Goal: Task Accomplishment & Management: Complete application form

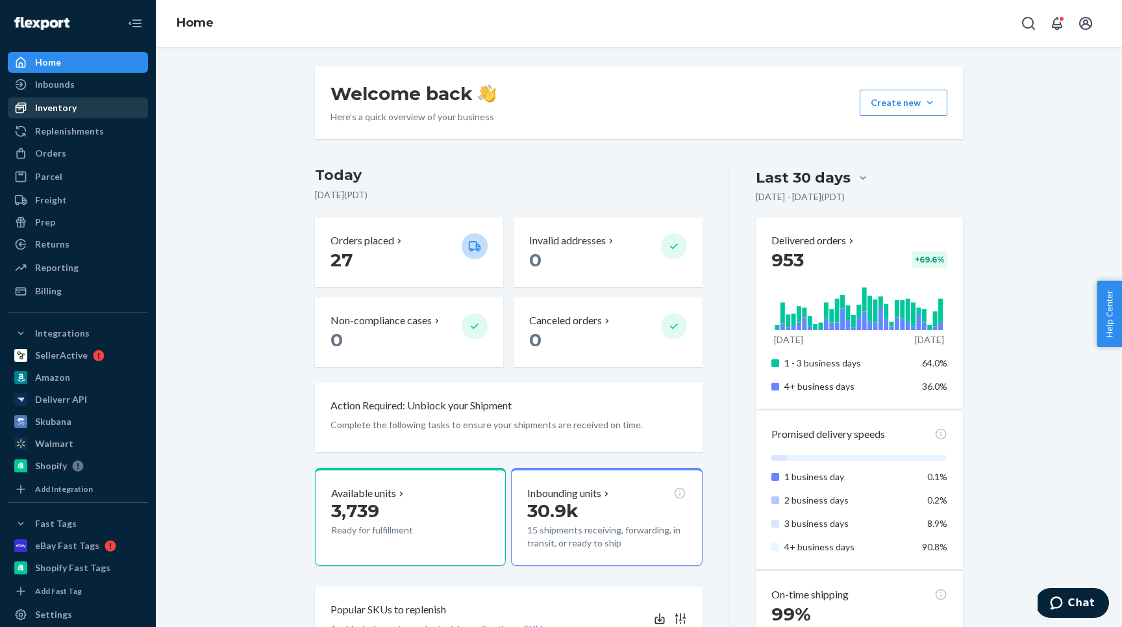
click at [39, 99] on div "Inventory" at bounding box center [78, 108] width 138 height 18
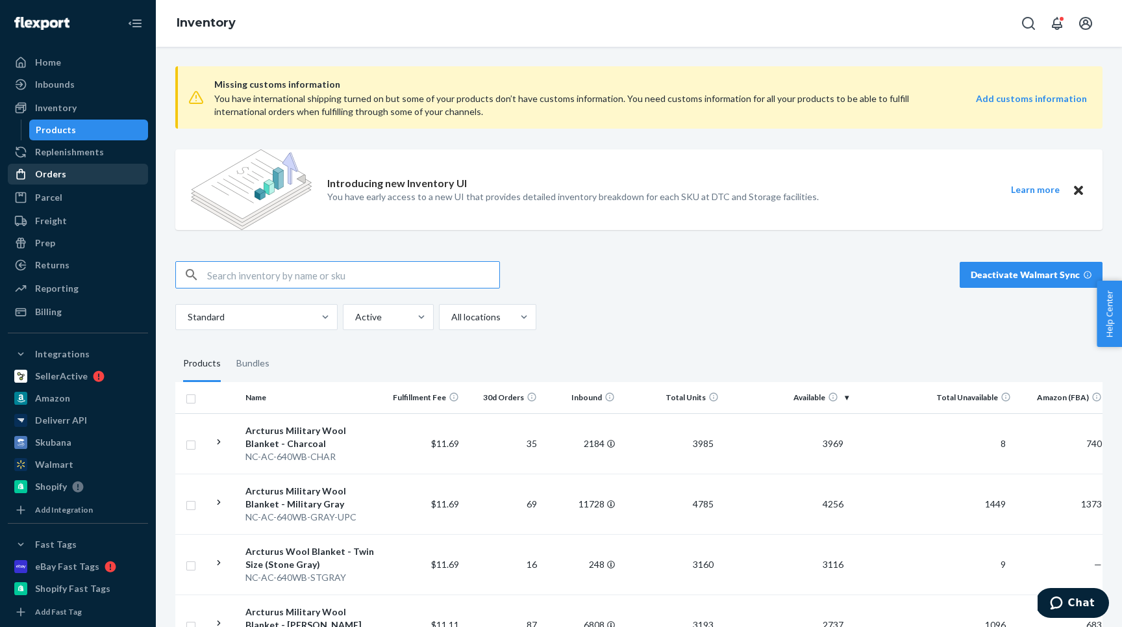
click at [67, 170] on div "Orders" at bounding box center [78, 174] width 138 height 18
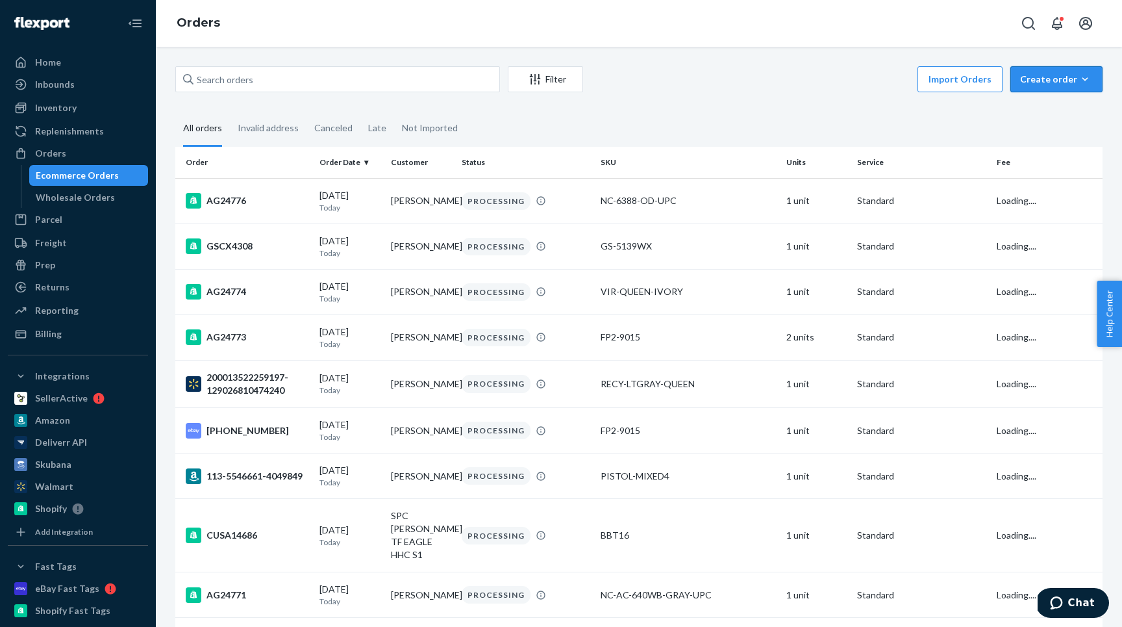
click at [1055, 71] on button "Create order Ecommerce order Removal order" at bounding box center [1057, 79] width 92 height 26
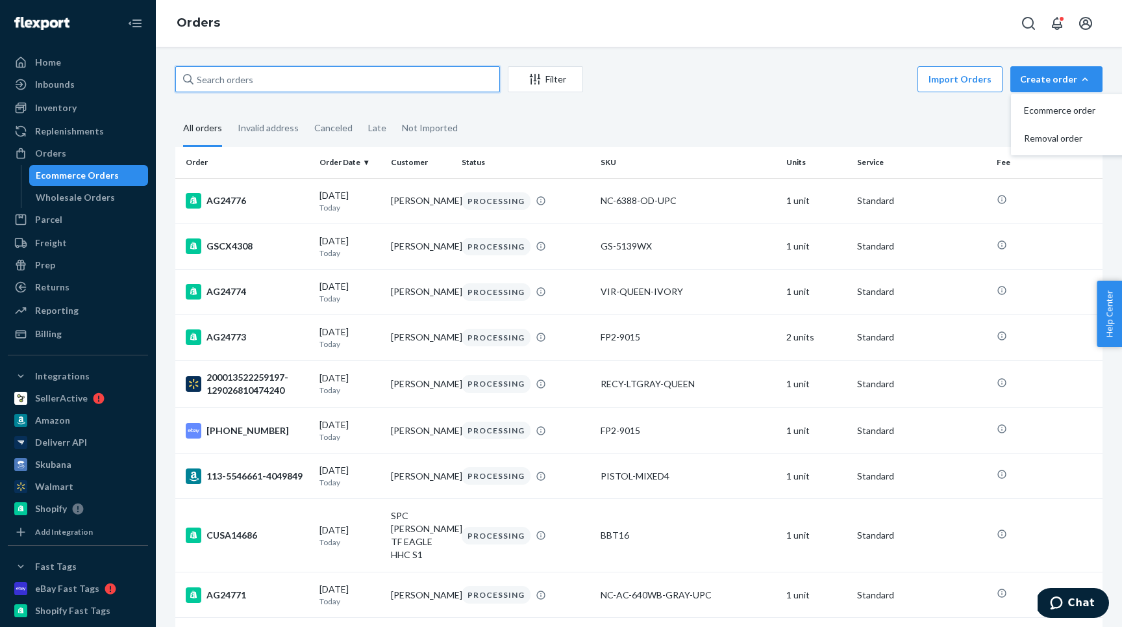
click at [281, 86] on input "text" at bounding box center [337, 79] width 325 height 26
type input "[PERSON_NAME]"
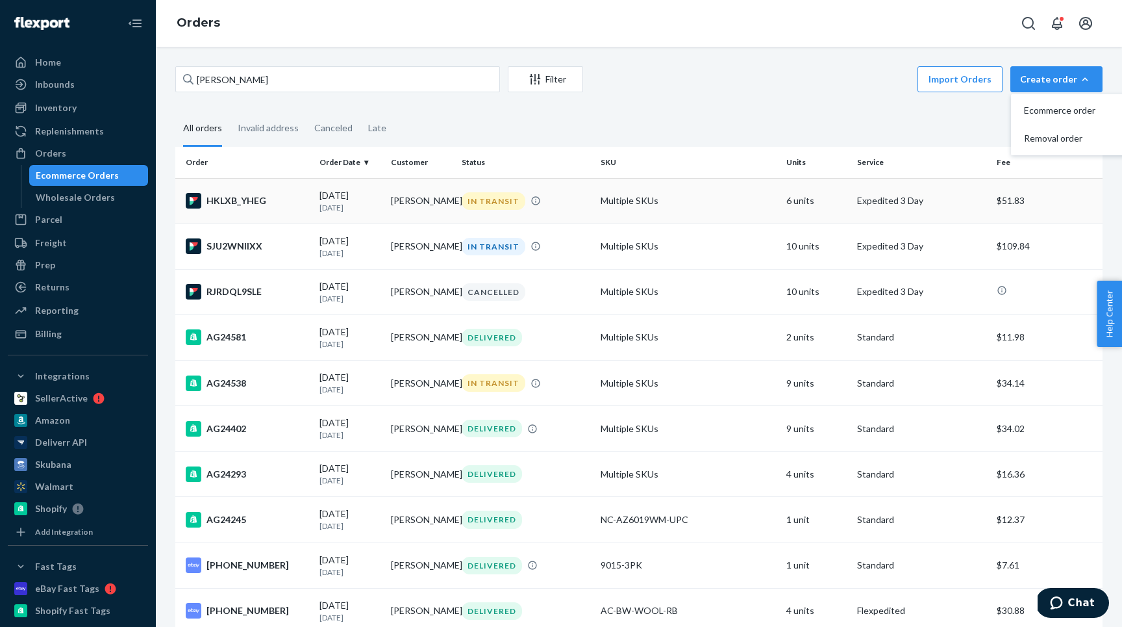
click at [296, 199] on div "HKLXB_YHEG" at bounding box center [247, 201] width 123 height 16
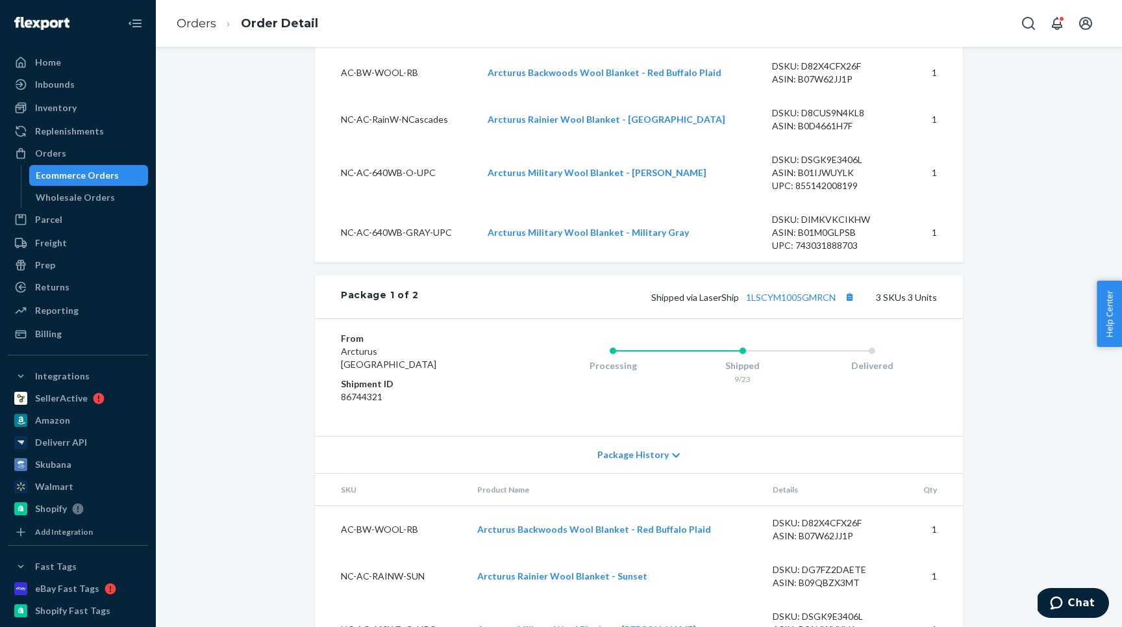
scroll to position [229, 0]
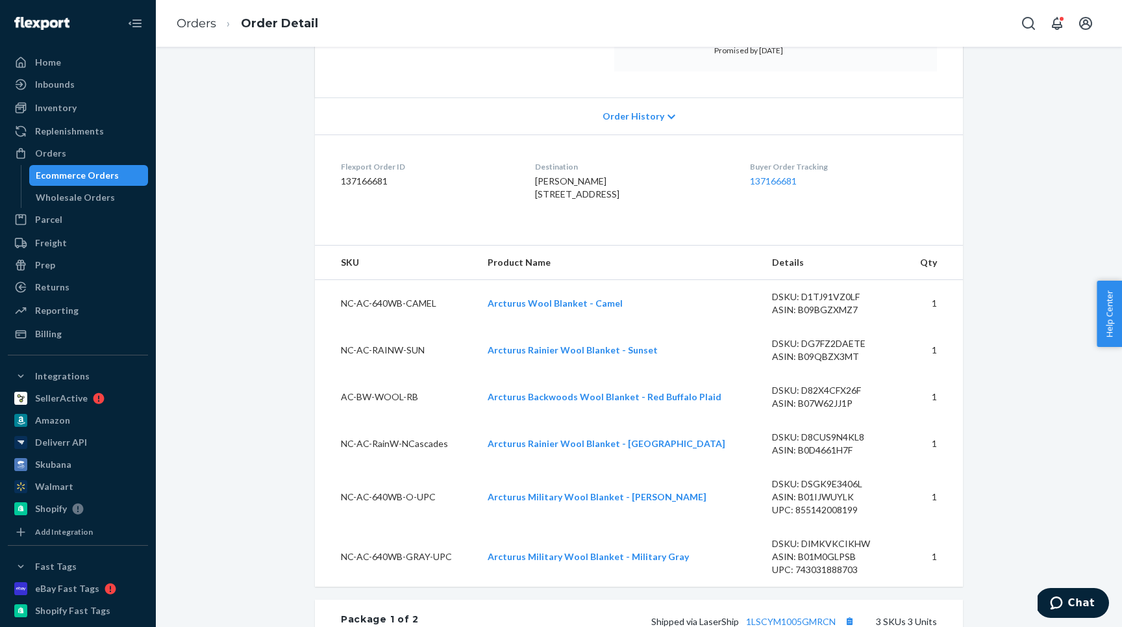
drag, startPoint x: 629, startPoint y: 221, endPoint x: 526, endPoint y: 203, distance: 104.7
click at [526, 203] on dl "Flexport Order ID 137166681 Destination [PERSON_NAME] [STREET_ADDRESS] US Buyer…" at bounding box center [639, 182] width 648 height 97
copy span "[STREET_ADDRESS]"
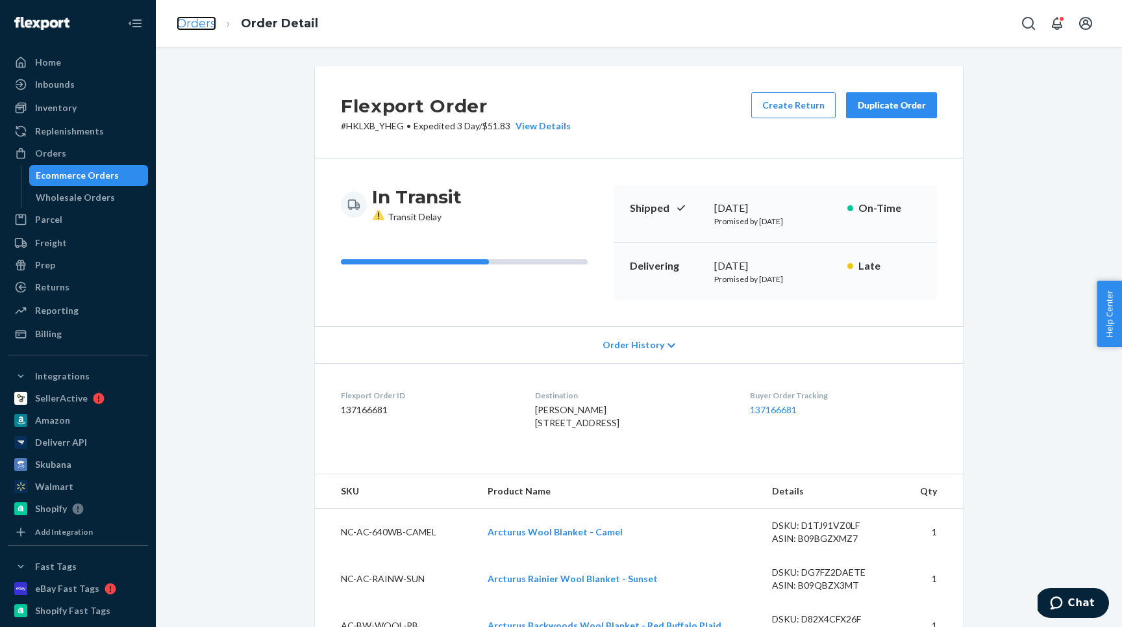
click at [191, 23] on link "Orders" at bounding box center [197, 23] width 40 height 14
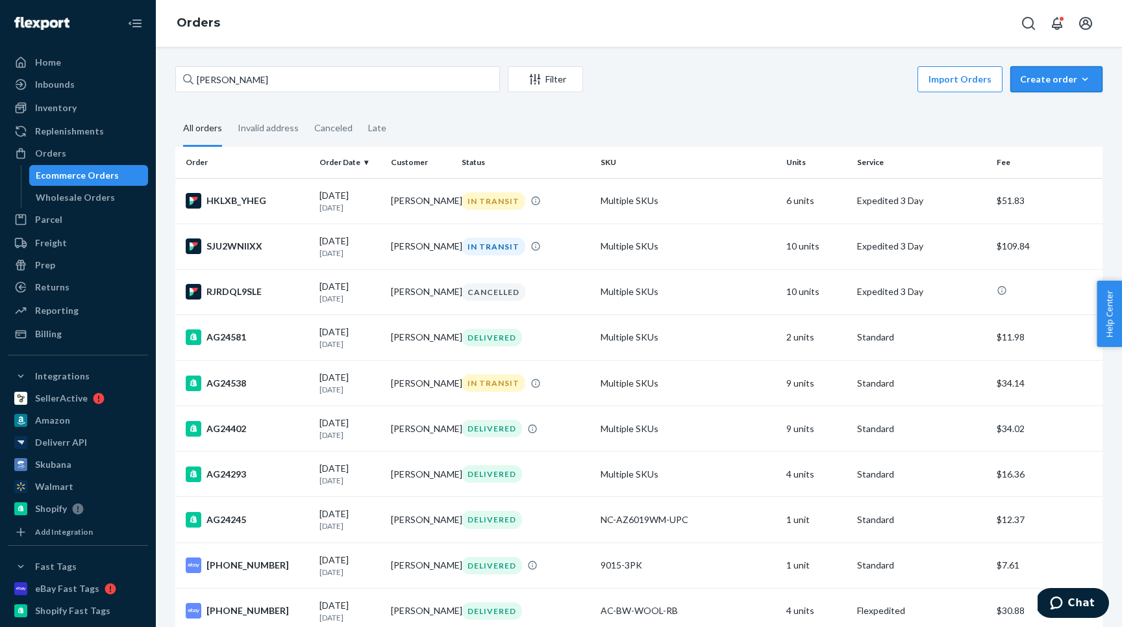
click at [1038, 75] on div "Create order" at bounding box center [1056, 79] width 73 height 13
click at [1044, 107] on span "Ecommerce order" at bounding box center [1064, 110] width 81 height 9
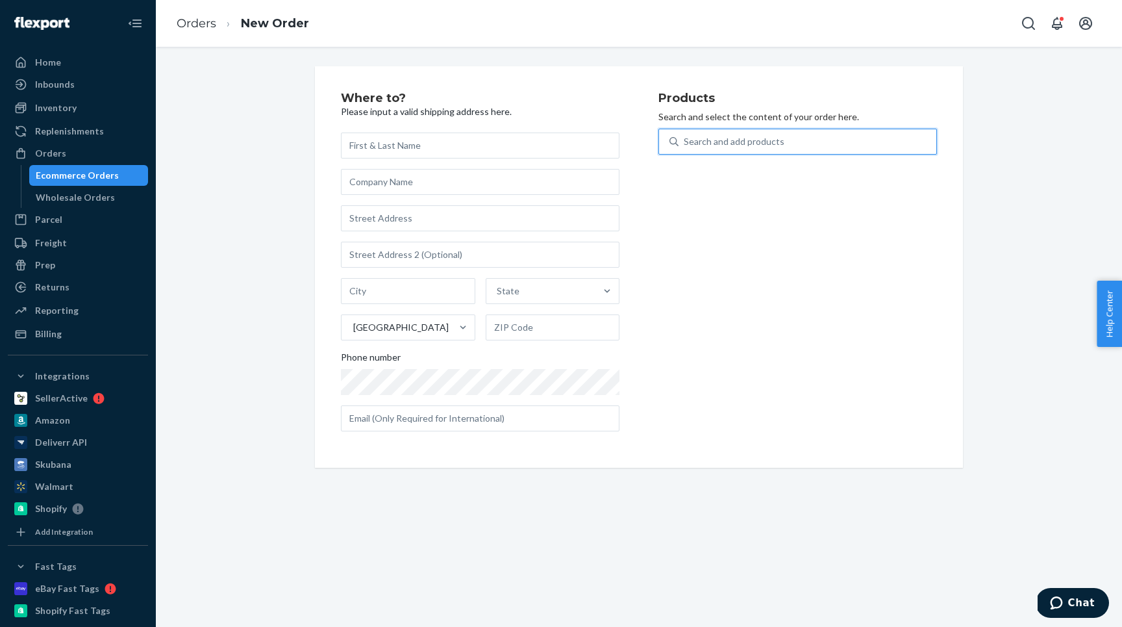
click at [733, 141] on div "Search and add products" at bounding box center [734, 141] width 101 height 13
click at [685, 141] on input "0 results available. Use Up and Down to choose options, press Enter to select t…" at bounding box center [684, 141] width 1 height 13
paste input "[STREET_ADDRESS]"
type input "[STREET_ADDRESS]"
click at [732, 141] on input "[STREET_ADDRESS]" at bounding box center [772, 141] width 177 height 13
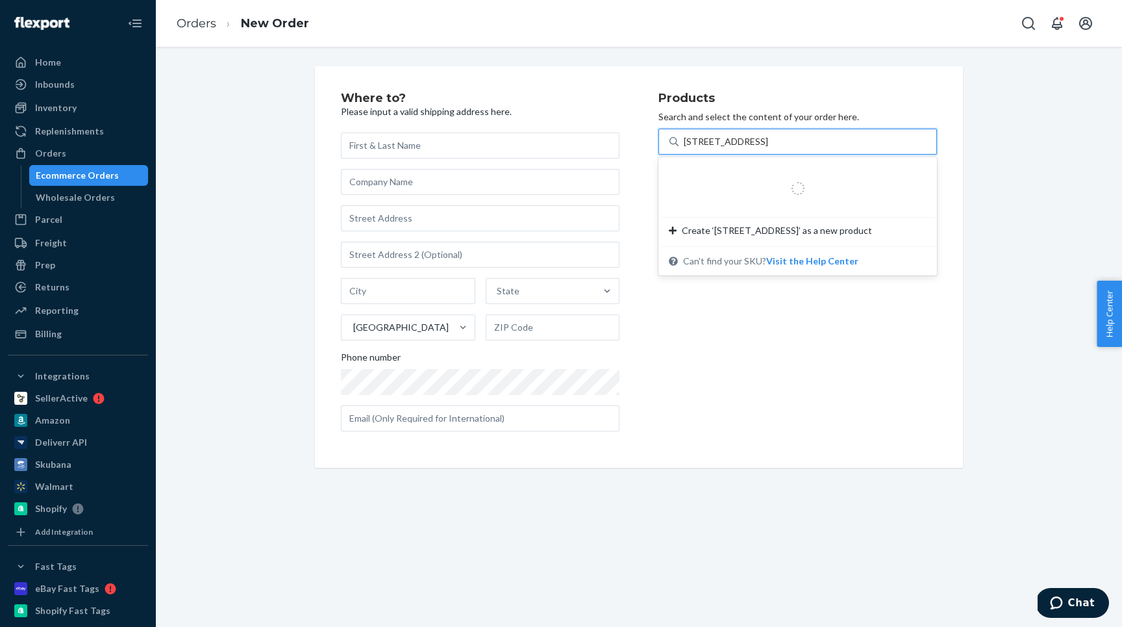
click at [732, 141] on input "[STREET_ADDRESS]" at bounding box center [772, 141] width 177 height 13
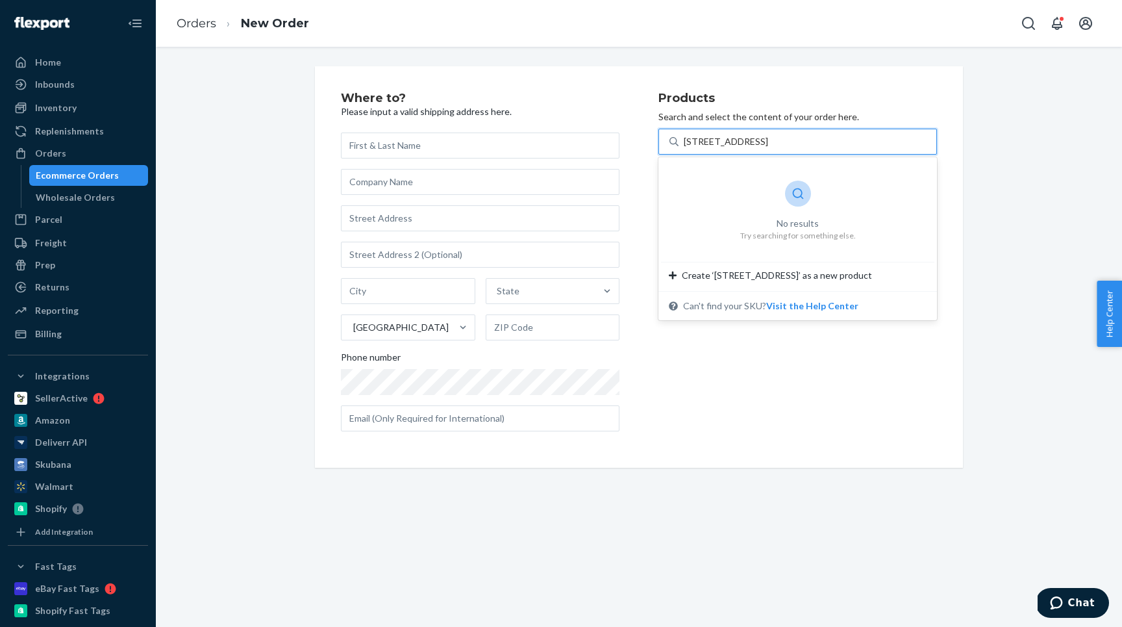
click at [732, 141] on input "[STREET_ADDRESS]" at bounding box center [772, 141] width 177 height 13
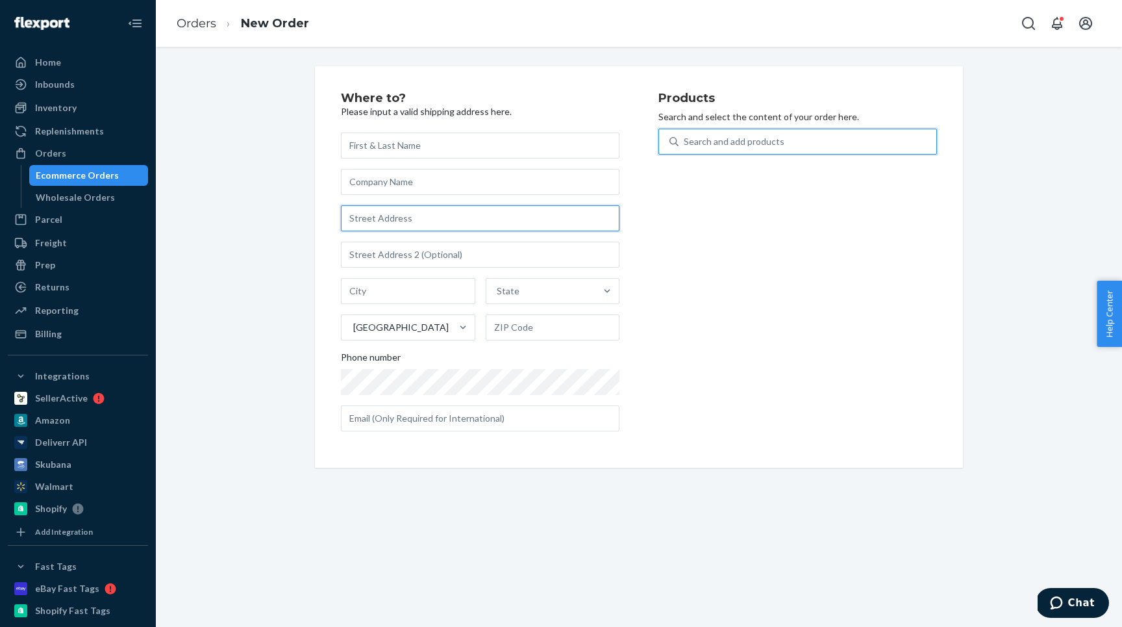
click at [390, 225] on input "text" at bounding box center [480, 218] width 279 height 26
paste input "[STREET_ADDRESS]"
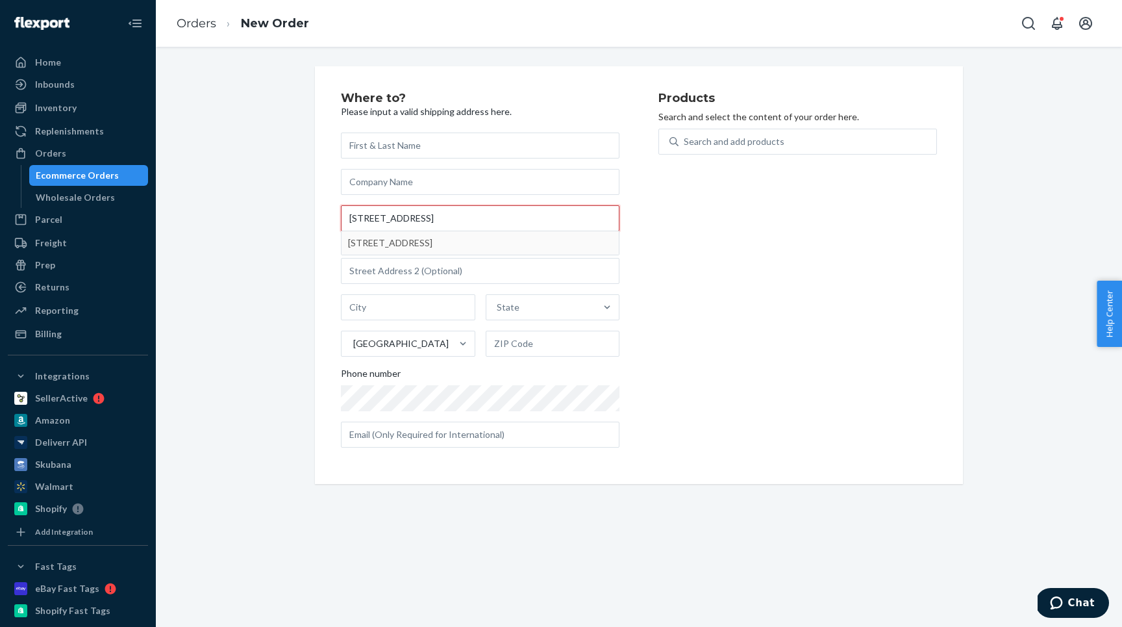
type input "[STREET_ADDRESS]"
type input "[PERSON_NAME]"
type input "84040"
type input "[STREET_ADDRESS]"
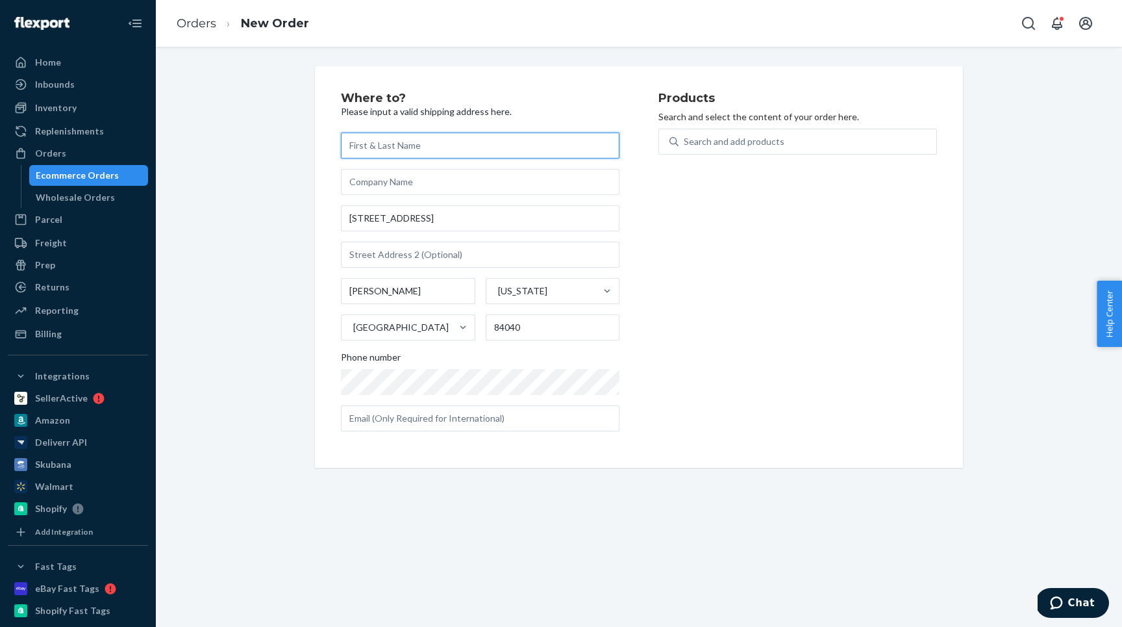
click at [400, 142] on input "text" at bounding box center [480, 145] width 279 height 26
type input "[PERSON_NAME]"
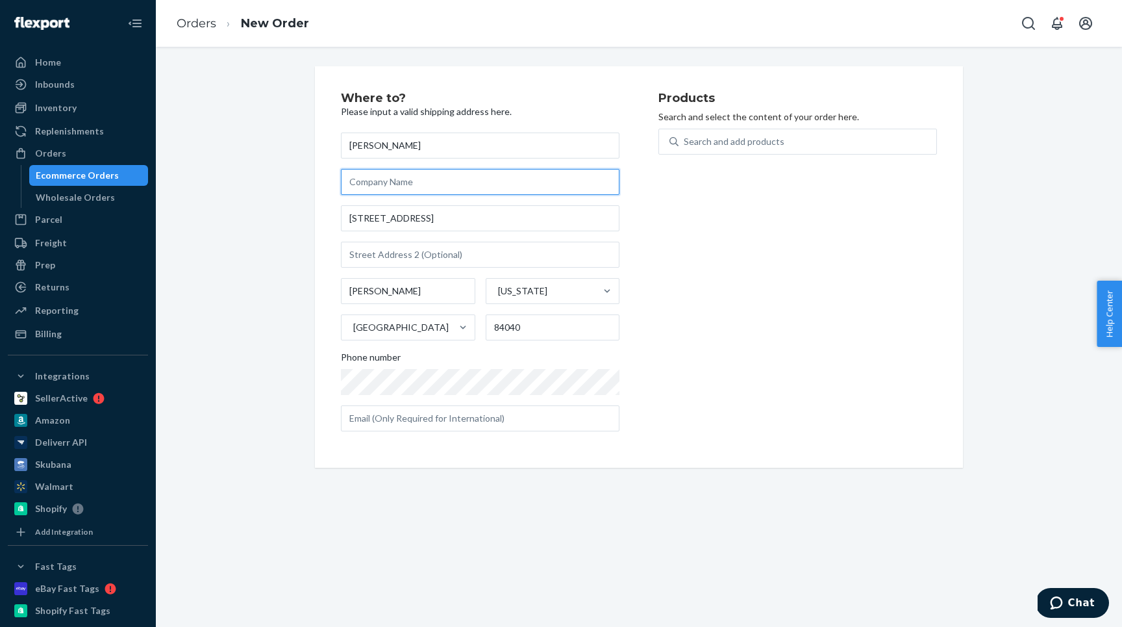
click at [400, 176] on input "text" at bounding box center [480, 182] width 279 height 26
type input "[PERSON_NAME]"
click at [753, 397] on div "Products Search and select the content of your order here. Search and add produ…" at bounding box center [798, 266] width 279 height 349
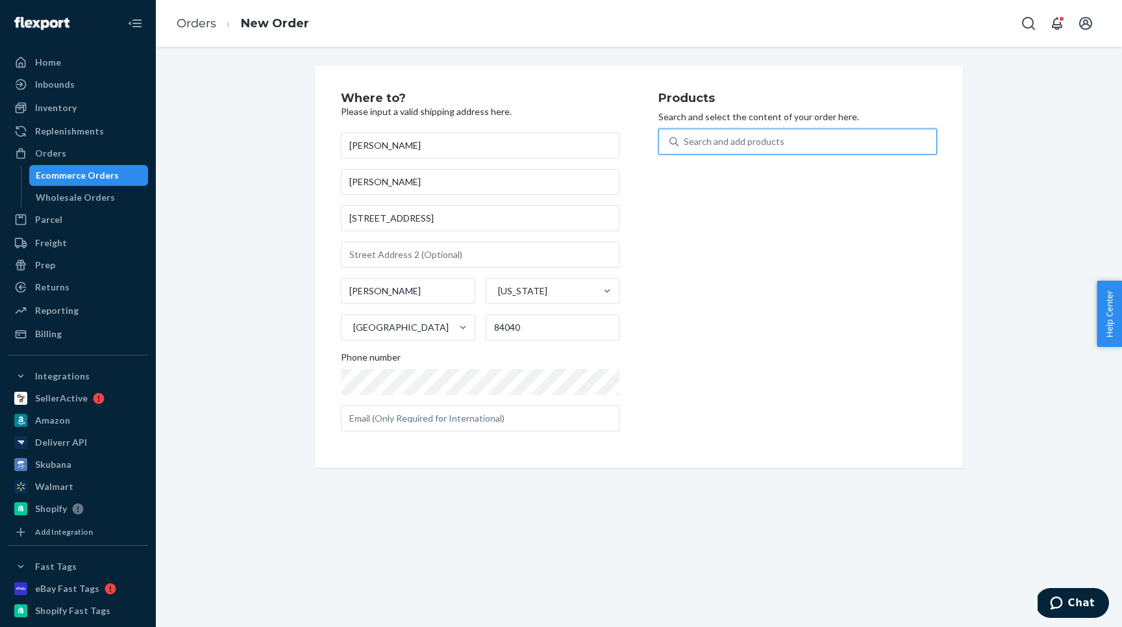
click at [699, 145] on div "Search and add products" at bounding box center [734, 141] width 101 height 13
click at [685, 145] on input "0 results available. Use Up and Down to choose options, press Enter to select t…" at bounding box center [684, 141] width 1 height 13
type input "STRAP"
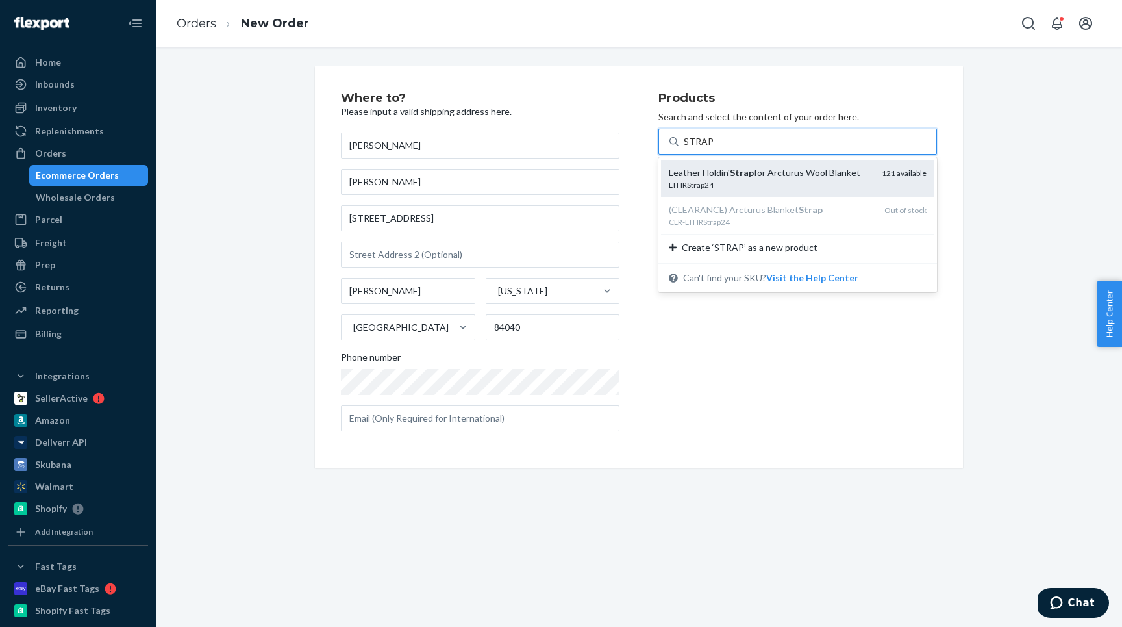
click at [729, 177] on div "Leather Holdin' Strap for Arcturus Wool Blanket" at bounding box center [770, 172] width 203 height 13
click at [713, 148] on input "STRAP" at bounding box center [698, 141] width 29 height 13
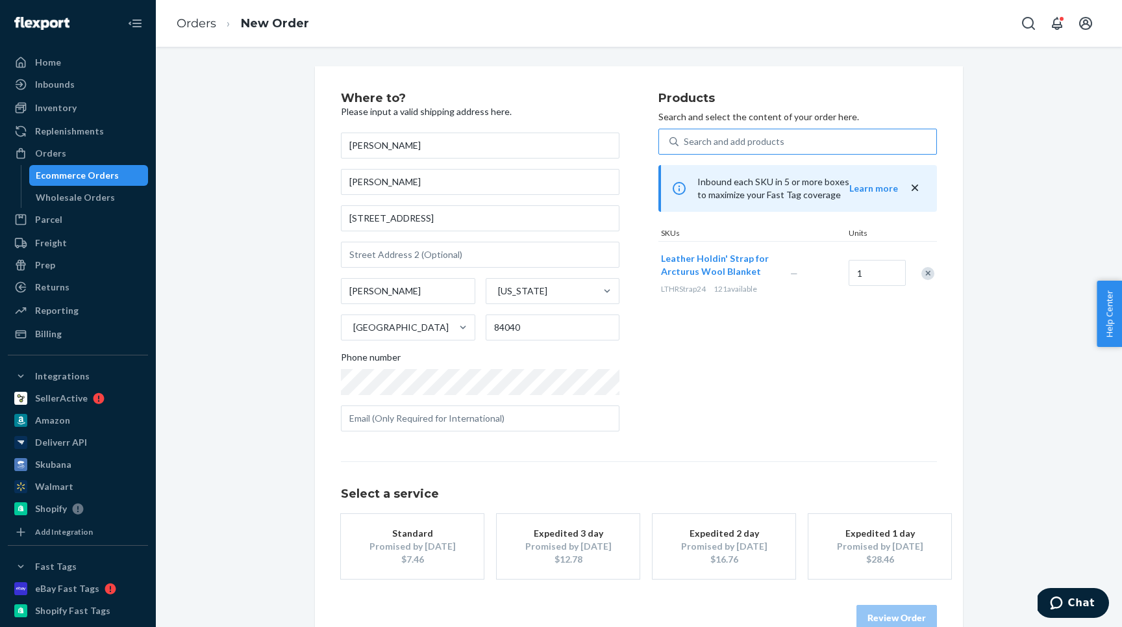
click at [510, 552] on button "Expedited 3 day Promised by [DATE] $12.78" at bounding box center [568, 546] width 143 height 65
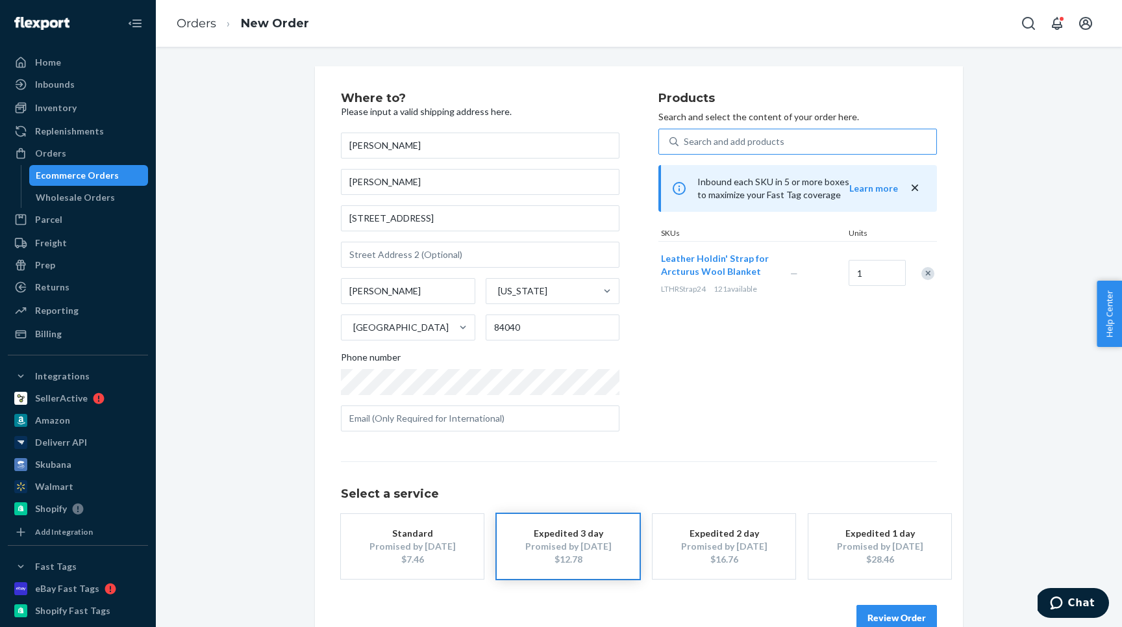
scroll to position [29, 0]
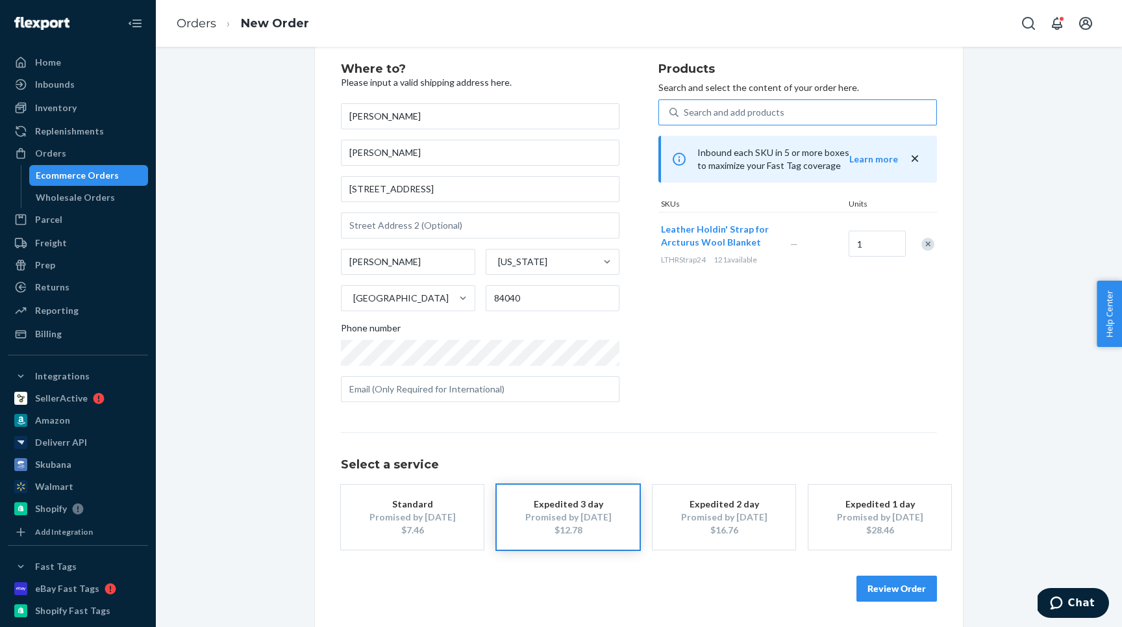
click at [896, 593] on button "Review Order" at bounding box center [897, 588] width 81 height 26
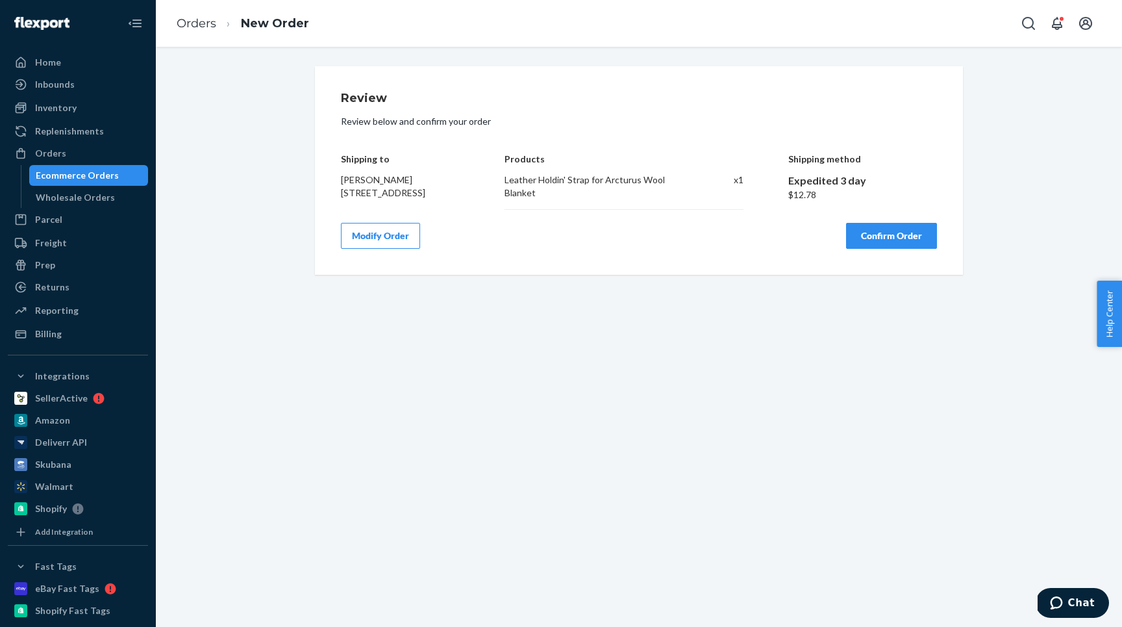
scroll to position [0, 0]
click at [861, 249] on button "Confirm Order" at bounding box center [891, 236] width 91 height 26
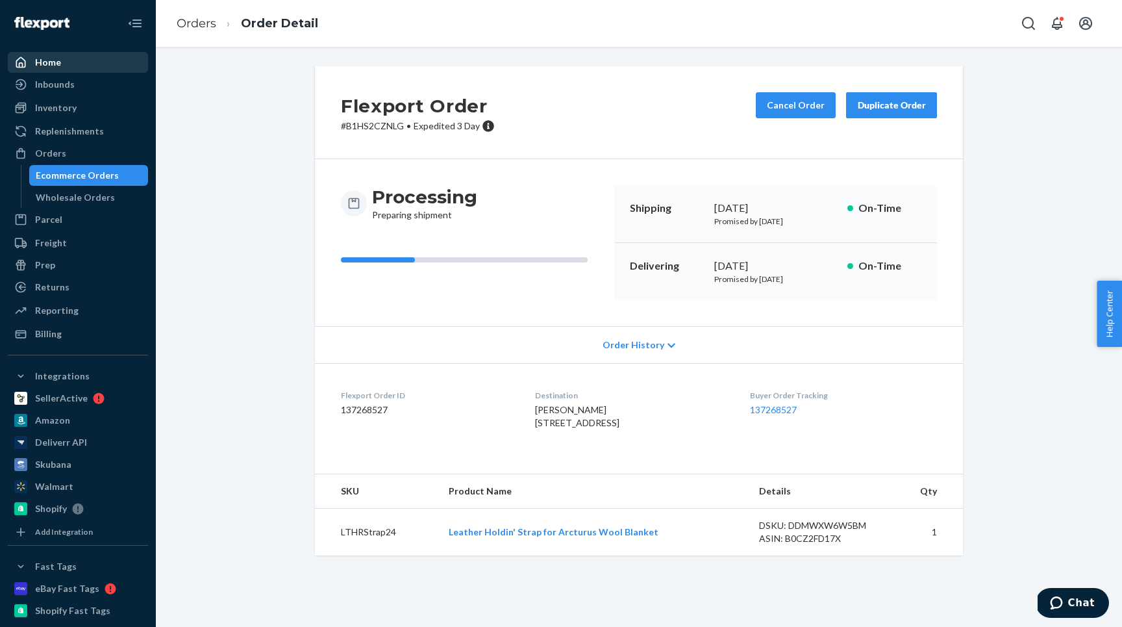
click at [66, 60] on div "Home" at bounding box center [78, 62] width 138 height 18
